Goal: Navigation & Orientation: Find specific page/section

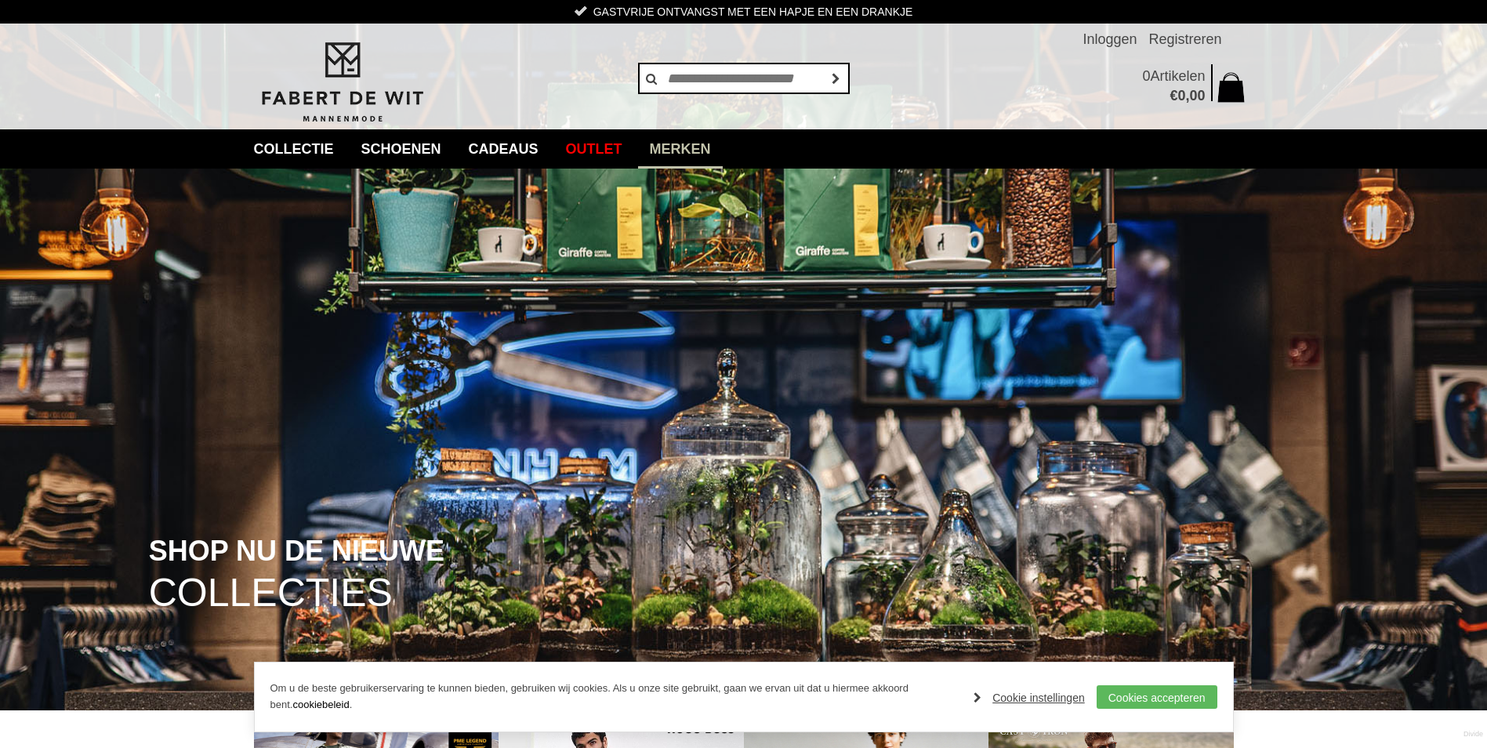
click at [715, 155] on link "Merken" at bounding box center [680, 148] width 85 height 39
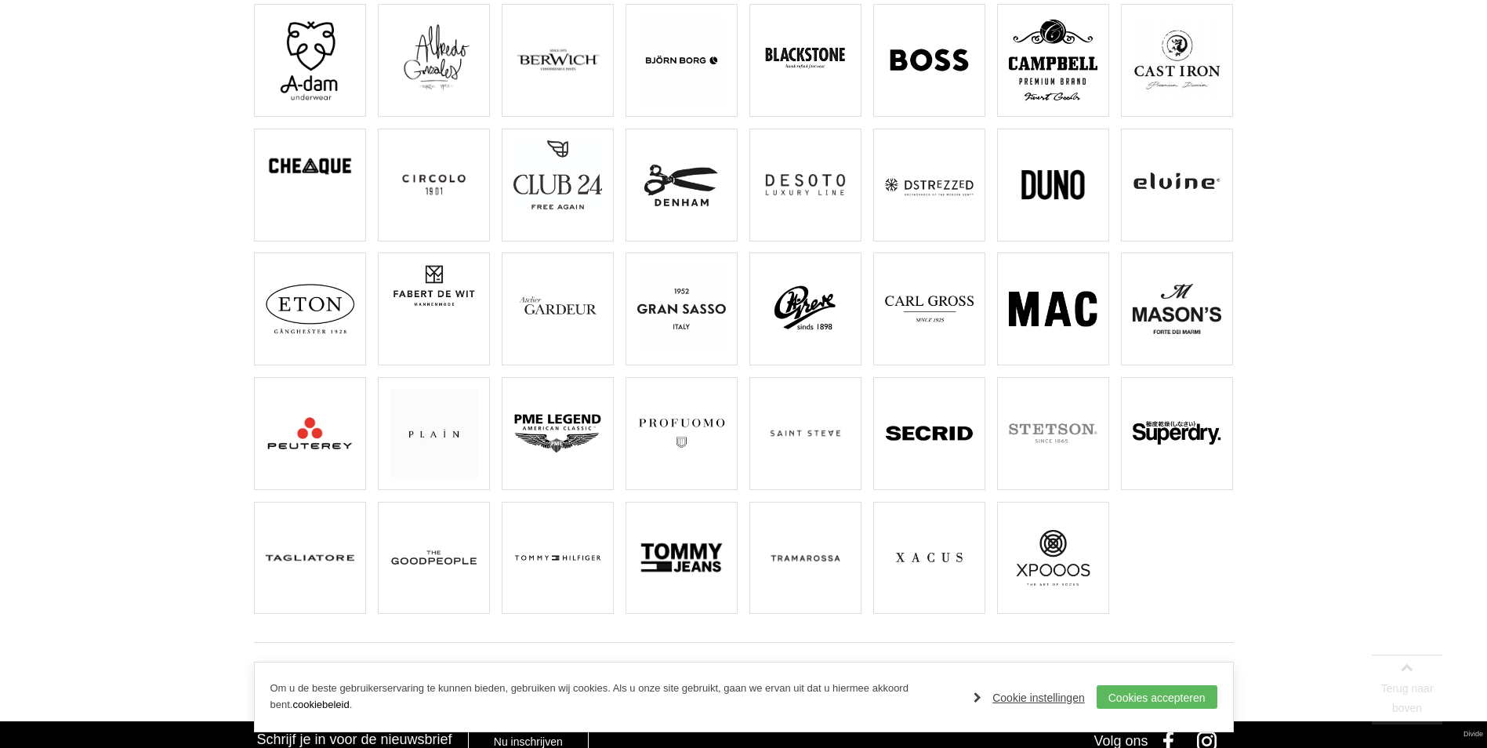
scroll to position [235, 0]
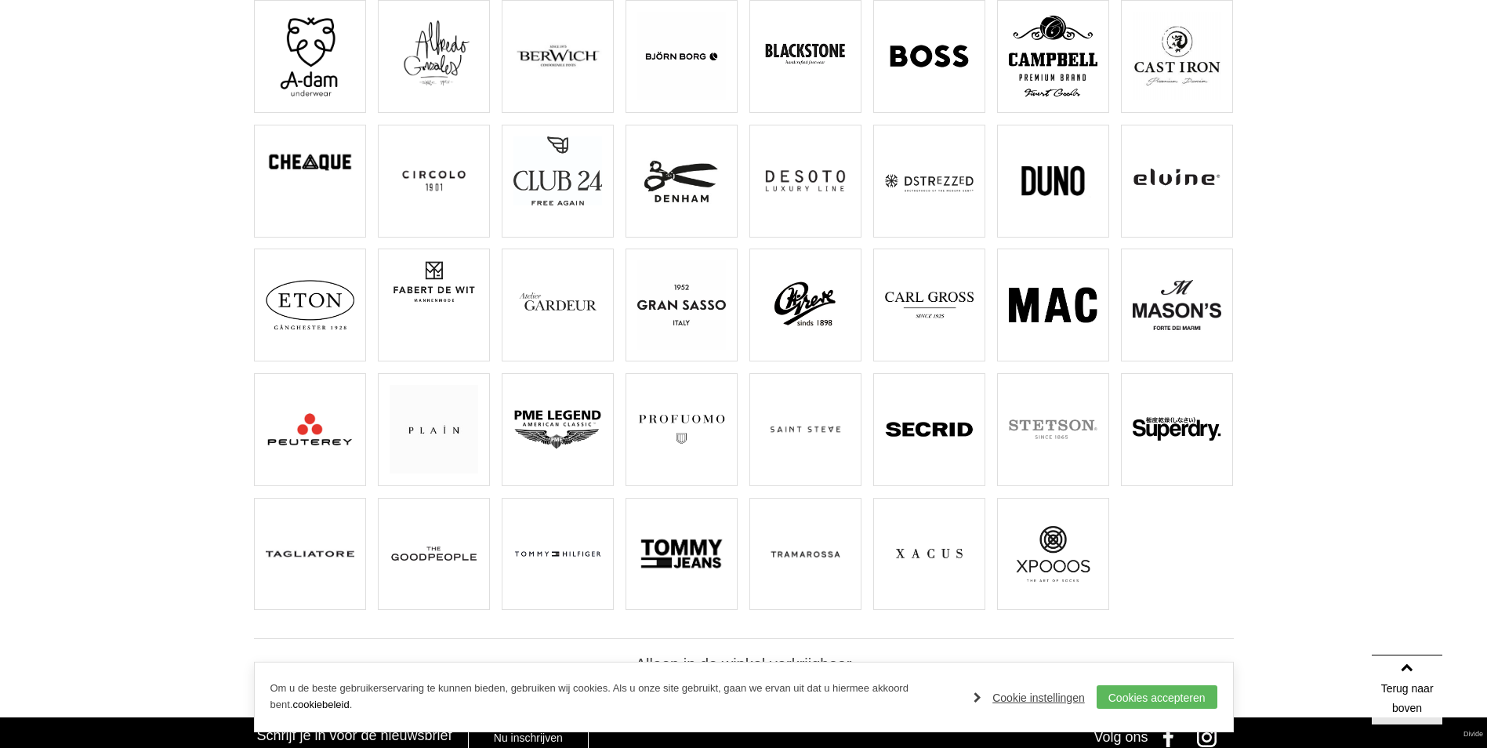
click at [449, 572] on img at bounding box center [434, 553] width 89 height 89
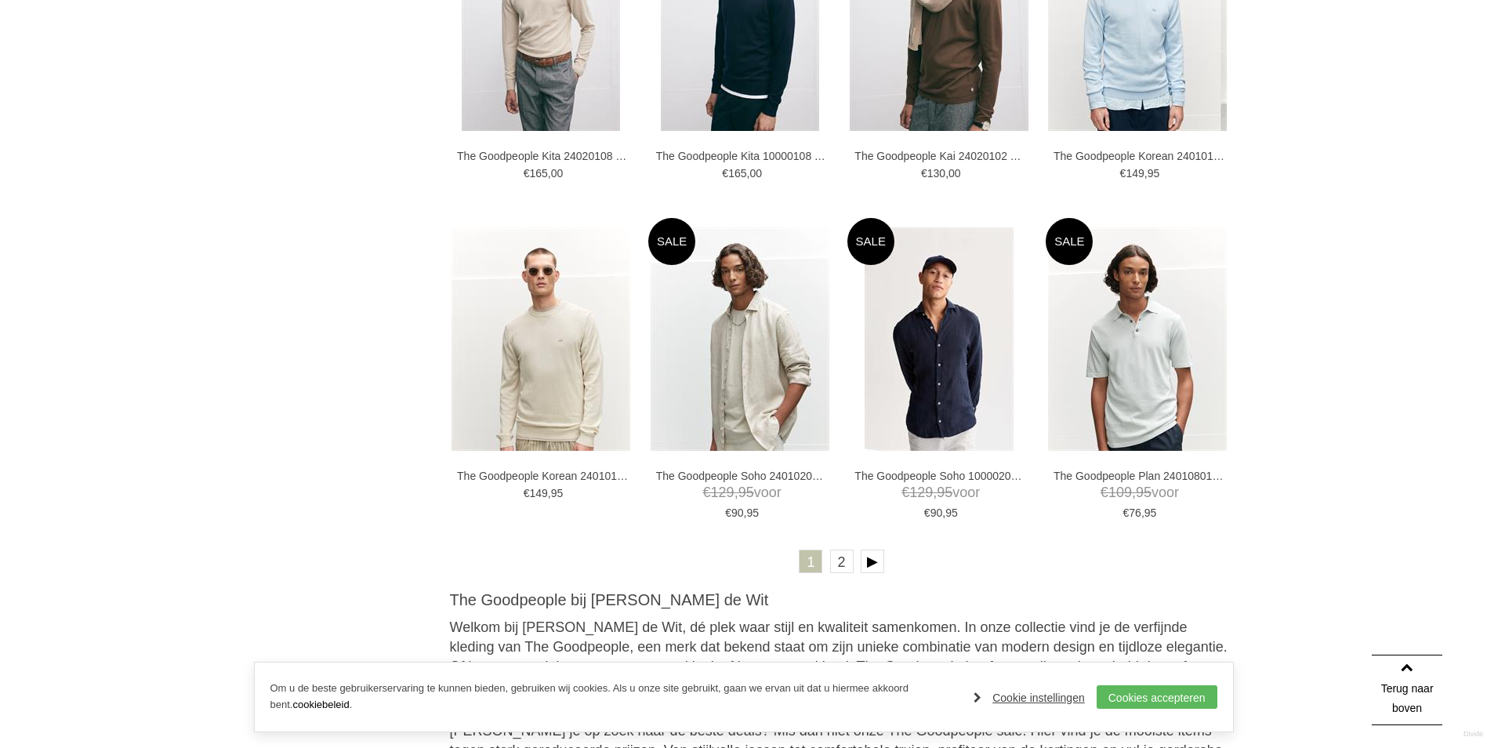
scroll to position [2743, 0]
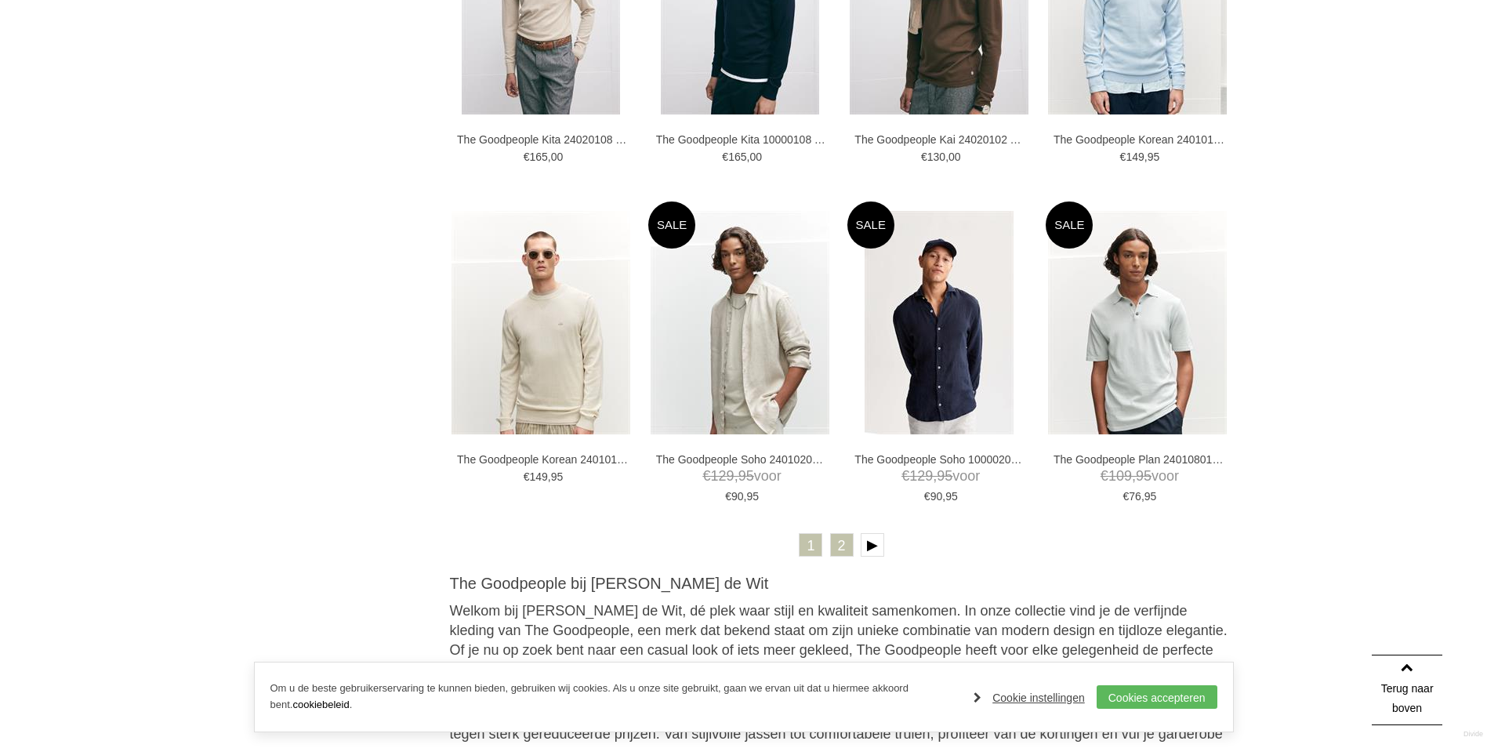
click at [839, 544] on link "2" at bounding box center [842, 545] width 24 height 24
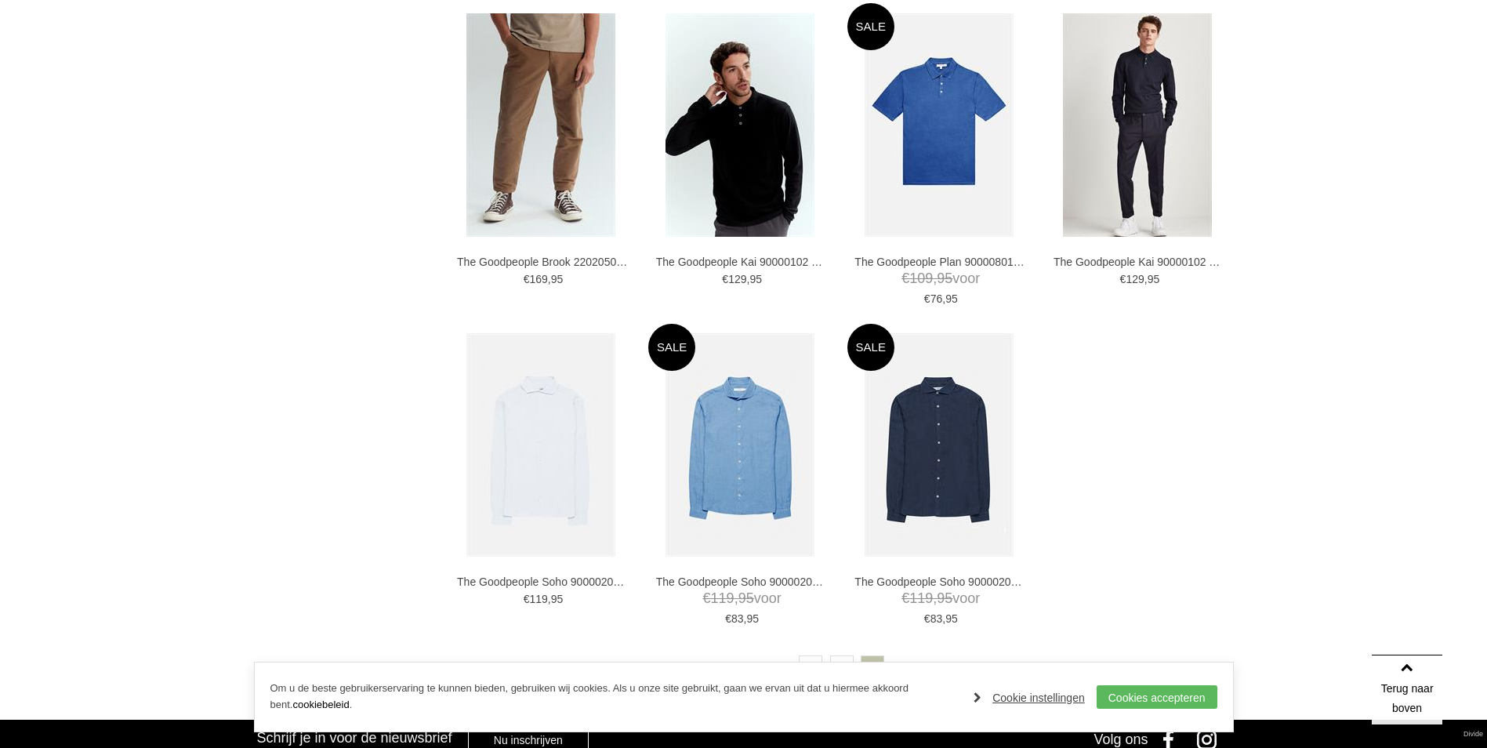
scroll to position [1724, 0]
